Goal: Complete application form

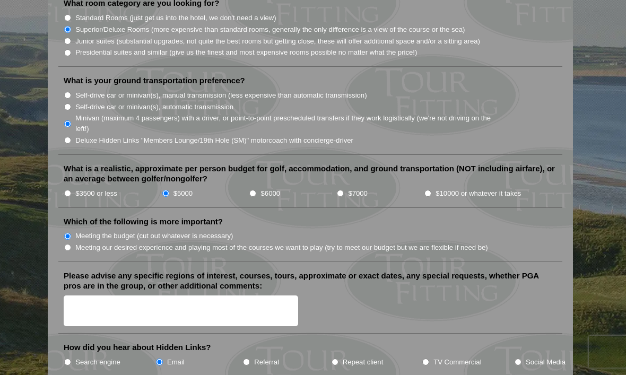
scroll to position [1107, 0]
click at [88, 296] on textarea "Please advise any specific regions of interest, courses, tours, approximate or …" at bounding box center [181, 311] width 234 height 31
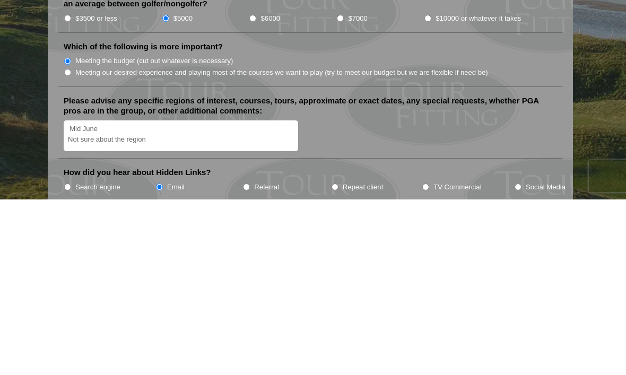
scroll to position [2, 0]
click at [76, 296] on textarea "Mid June Not sure about the region" at bounding box center [181, 311] width 234 height 31
click at [348, 296] on div "Mid June Not sure about the region" at bounding box center [310, 312] width 493 height 33
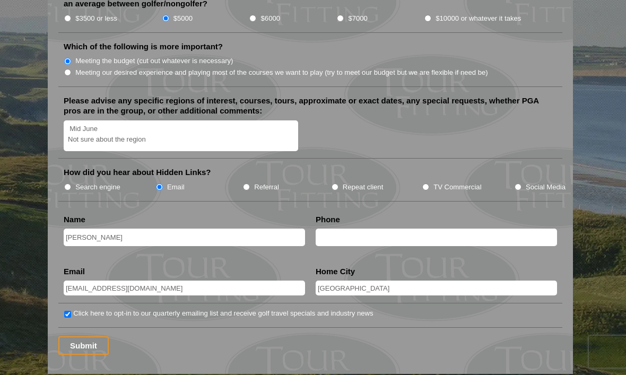
click at [79, 120] on textarea "Mid June Not sure about the region" at bounding box center [181, 135] width 234 height 31
click at [92, 120] on textarea "Mid June Not sure about the region" at bounding box center [181, 135] width 234 height 31
click at [80, 120] on textarea "Mid June Not sure about the region" at bounding box center [181, 135] width 234 height 31
click at [79, 120] on textarea "Mid June Not sure about the region" at bounding box center [181, 135] width 234 height 31
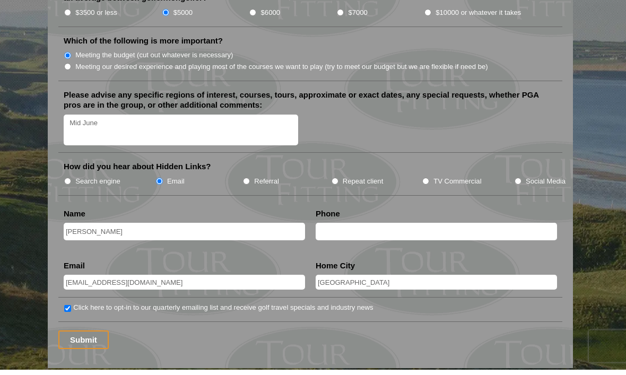
scroll to position [1256, 0]
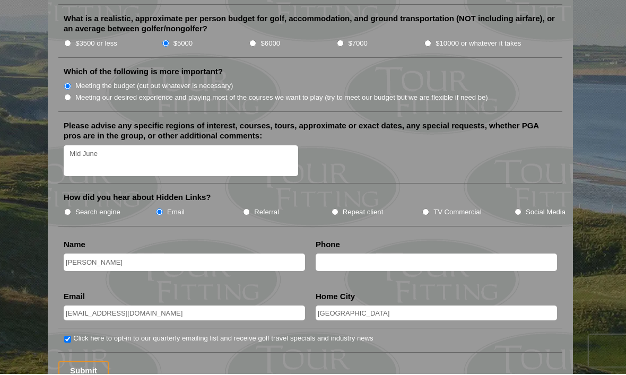
click at [93, 146] on textarea "Mid June" at bounding box center [181, 161] width 234 height 31
click at [92, 146] on textarea "Mid June" at bounding box center [181, 161] width 234 height 31
click at [173, 146] on textarea "Mid June" at bounding box center [181, 161] width 234 height 31
click at [73, 146] on textarea "Mid June" at bounding box center [181, 161] width 234 height 31
click at [76, 146] on textarea "Mid June" at bounding box center [181, 161] width 234 height 31
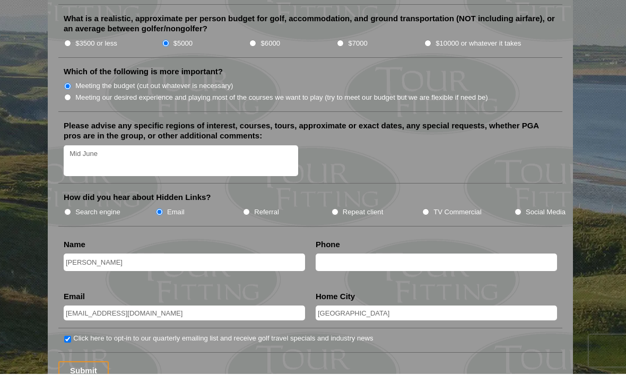
paste textarea "Not sure about the region"
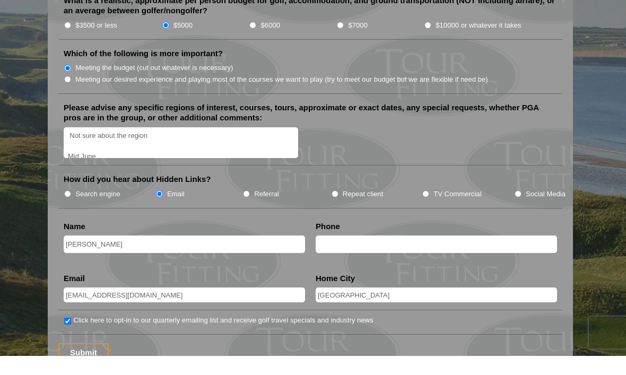
click at [84, 146] on textarea "Not sure about the region Mid June" at bounding box center [181, 161] width 234 height 31
click at [113, 146] on textarea "Not sure about the region Mid June" at bounding box center [181, 161] width 234 height 31
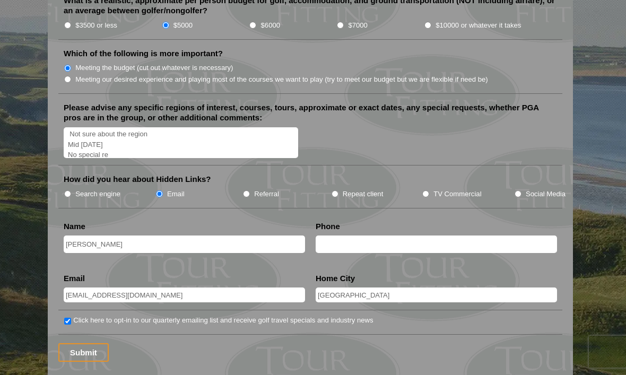
click at [323, 235] on input "text" at bounding box center [436, 244] width 241 height 18
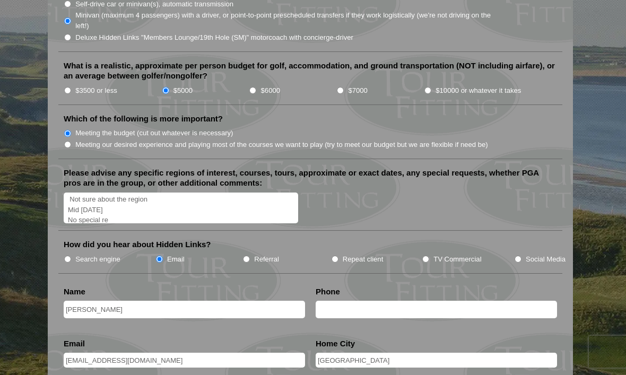
scroll to position [1205, 0]
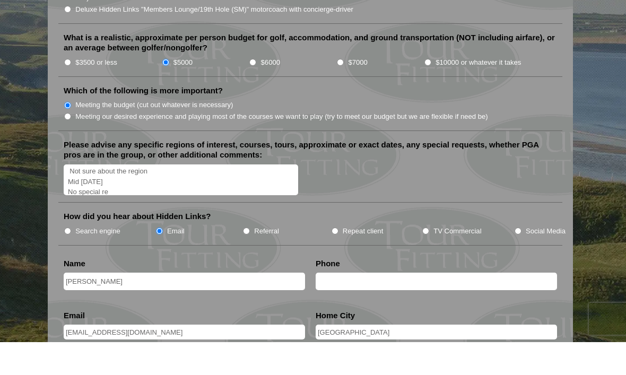
click at [131, 197] on textarea "Not sure about the region Mid June 2026 No special re" at bounding box center [181, 212] width 234 height 31
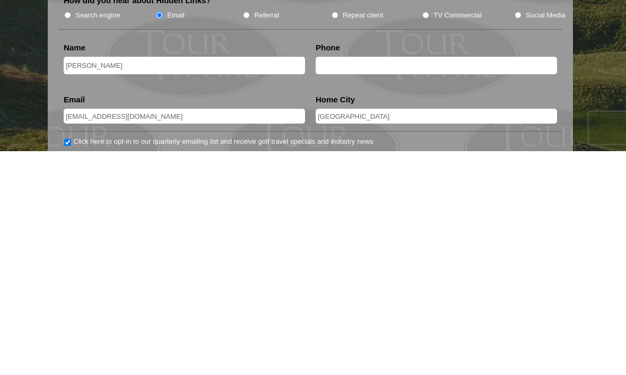
scroll to position [1232, 0]
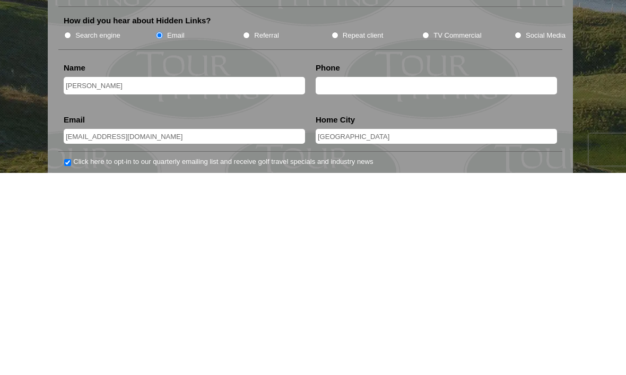
type textarea "Not sure about the region Mid [DATE] No special request No Pro with the group"
click at [362, 279] on input "text" at bounding box center [436, 288] width 241 height 18
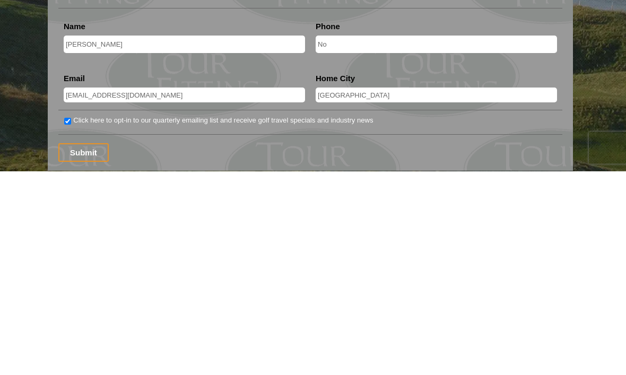
scroll to position [1302, 0]
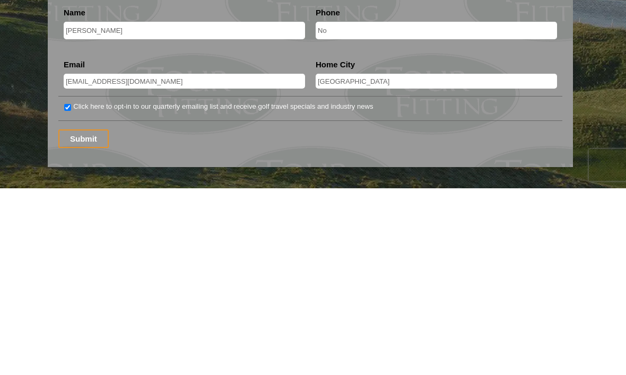
type input "No"
click at [84, 316] on input "Submit" at bounding box center [83, 325] width 50 height 19
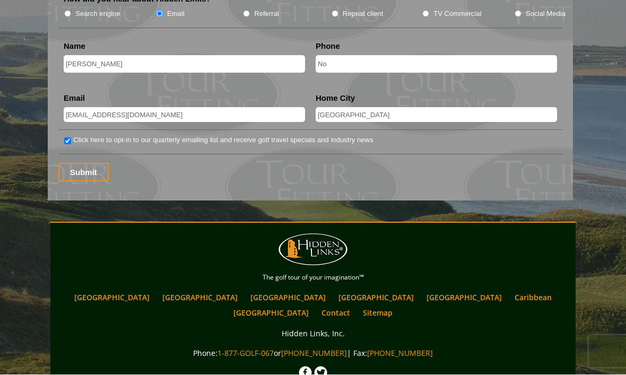
scroll to position [1491, 0]
